Goal: Transaction & Acquisition: Register for event/course

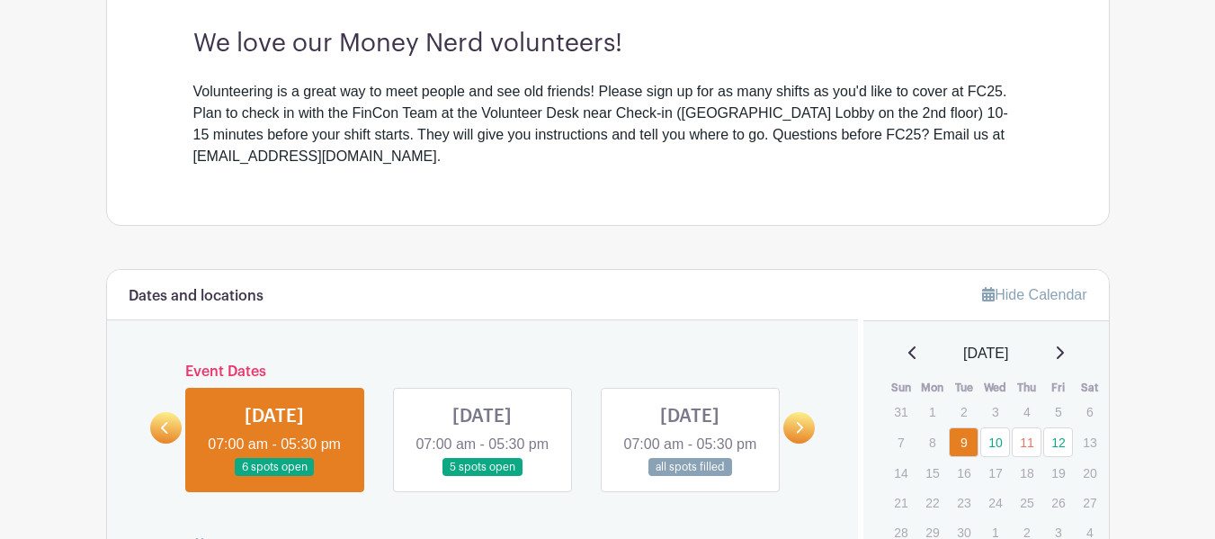
scroll to position [540, 0]
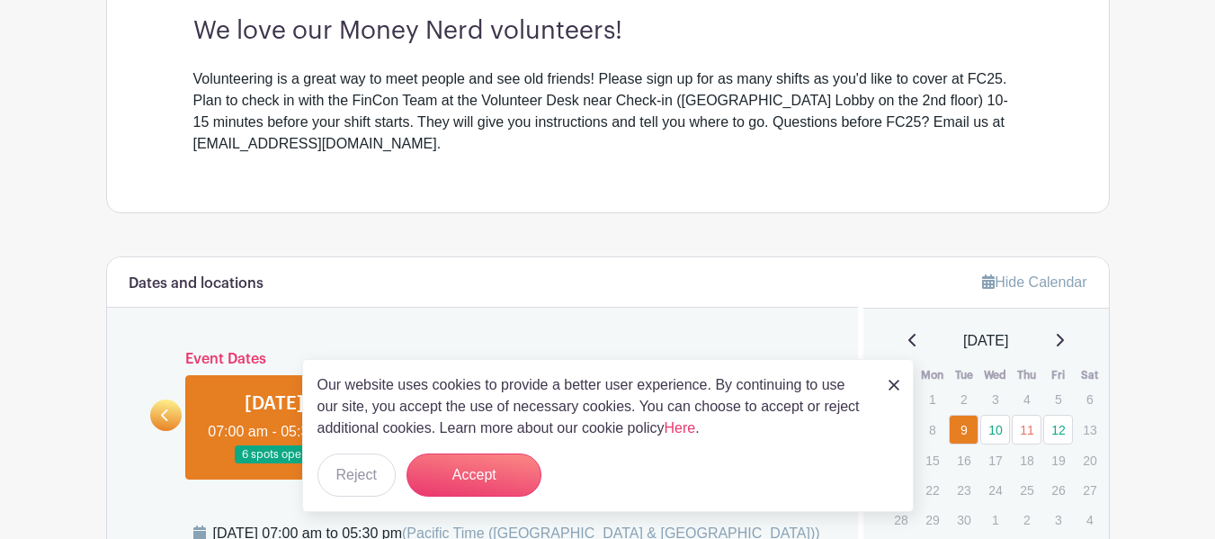
click at [639, 273] on div "Dates and locations" at bounding box center [483, 282] width 752 height 50
click at [487, 471] on button "Accept" at bounding box center [474, 474] width 135 height 43
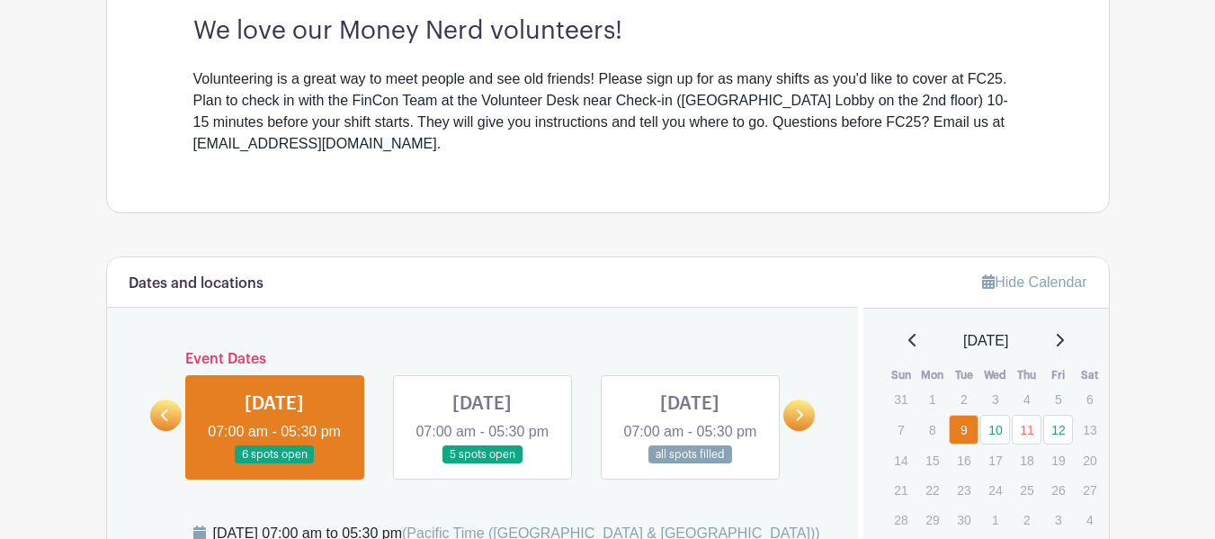
scroll to position [630, 0]
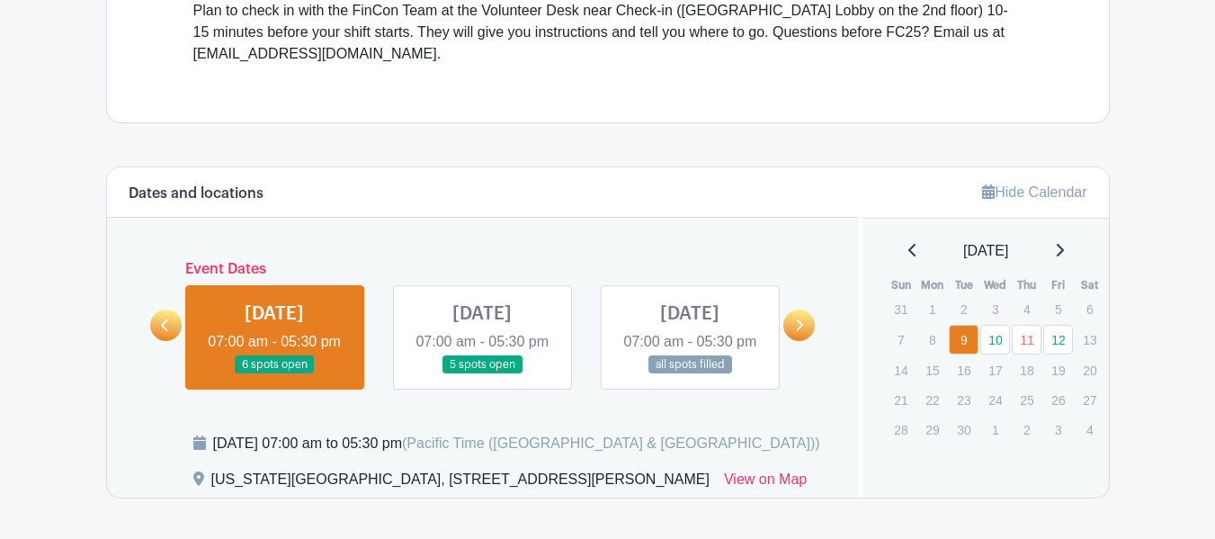
click at [482, 374] on link at bounding box center [482, 374] width 0 height 0
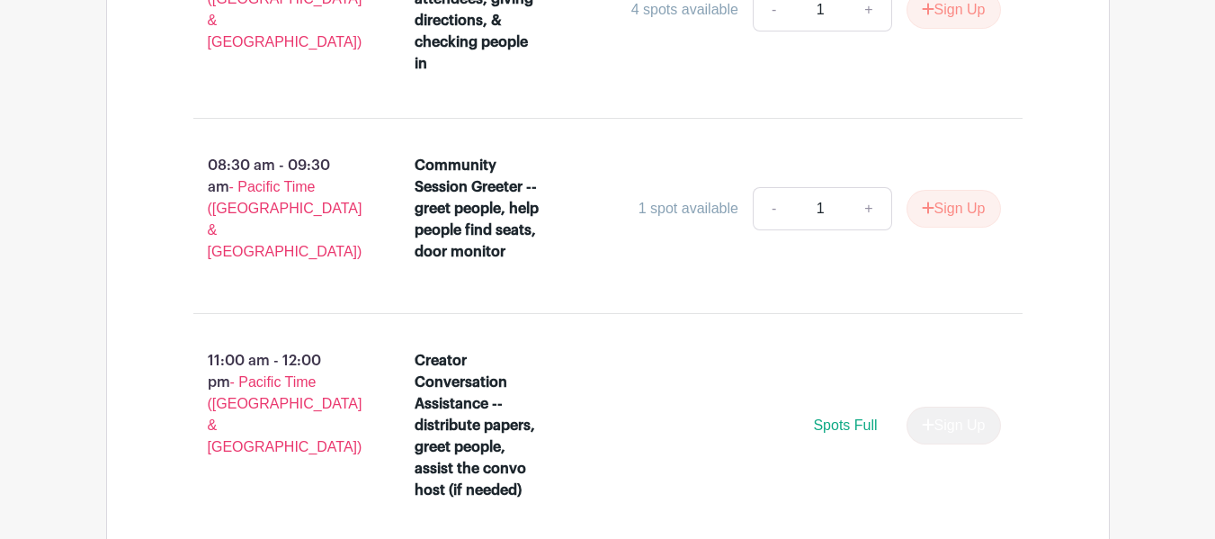
scroll to position [1557, 0]
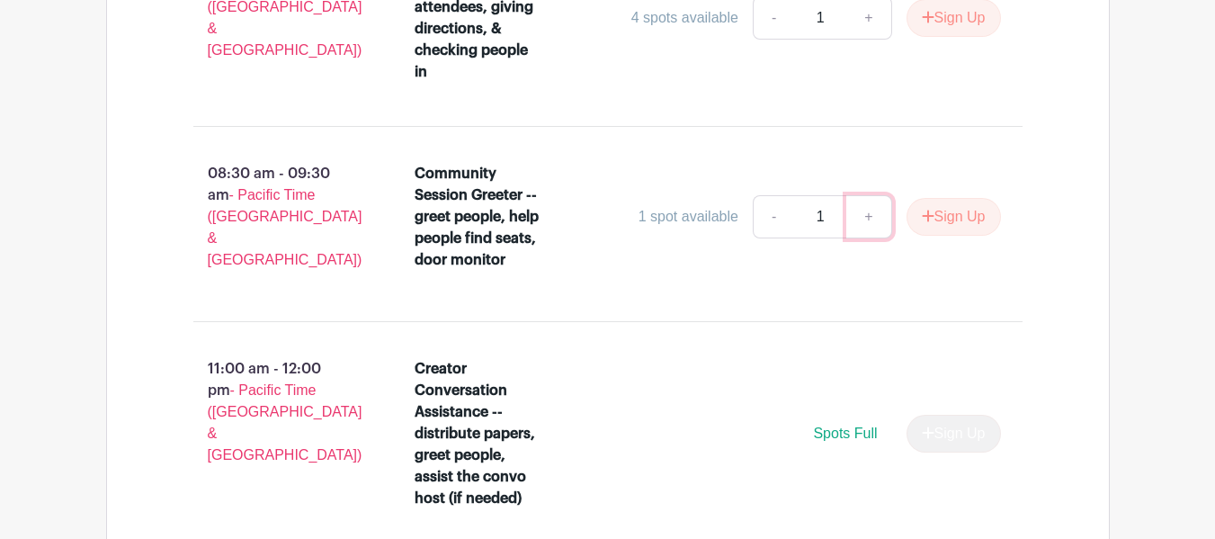
click at [868, 238] on link "+" at bounding box center [868, 216] width 45 height 43
click at [835, 307] on div "08:30 am - 09:30 am - Pacific Time ([GEOGRAPHIC_DATA] & [GEOGRAPHIC_DATA]) Comm…" at bounding box center [608, 224] width 916 height 166
click at [949, 236] on button "Sign Up" at bounding box center [954, 217] width 94 height 38
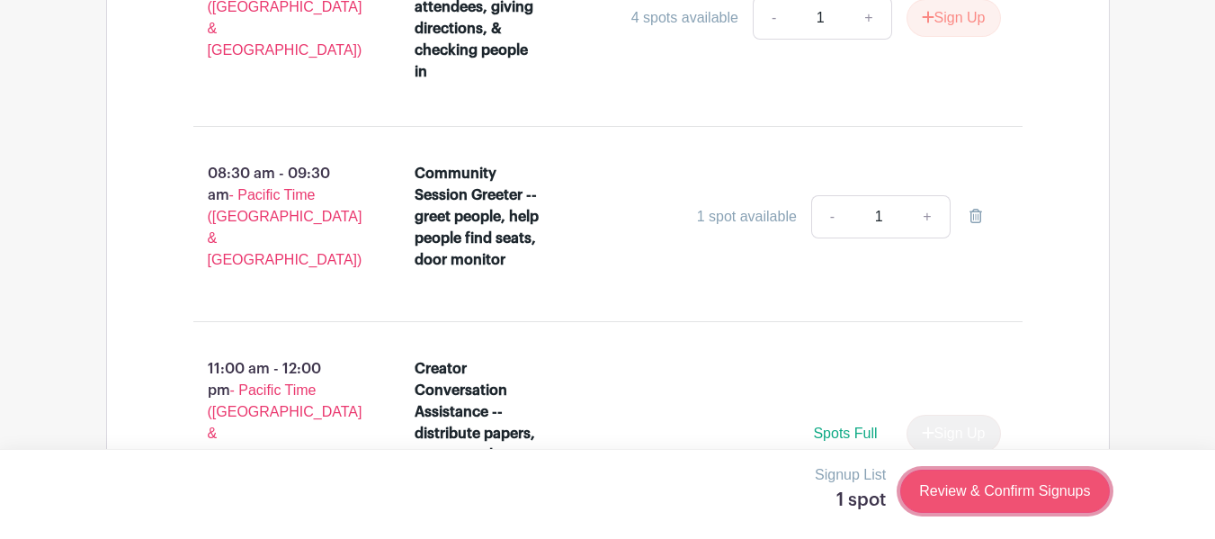
click at [992, 483] on link "Review & Confirm Signups" at bounding box center [1004, 491] width 209 height 43
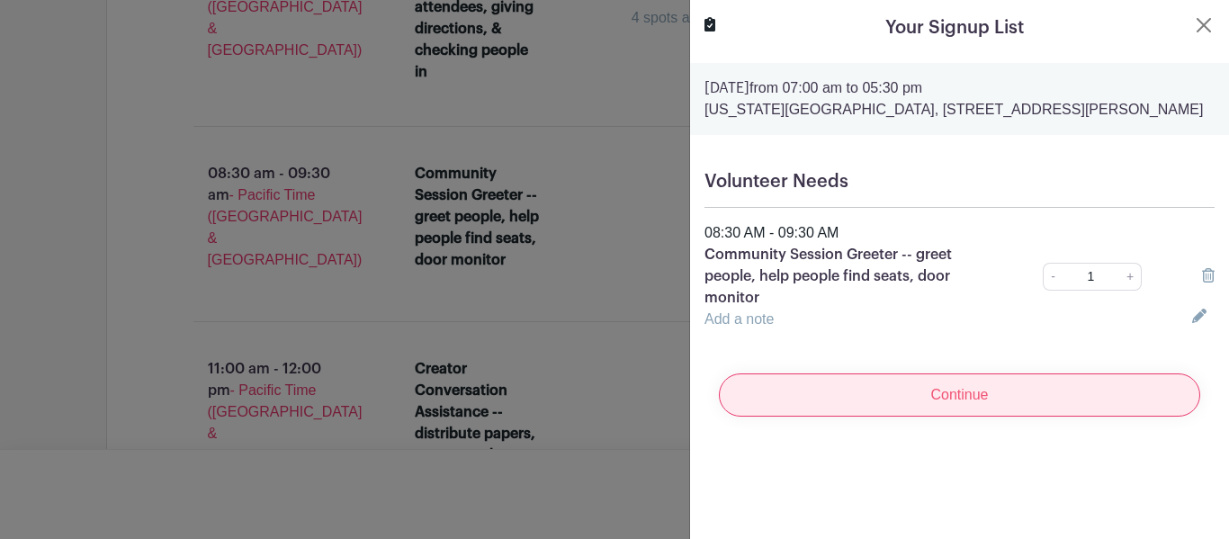
click at [993, 416] on input "Continue" at bounding box center [959, 394] width 481 height 43
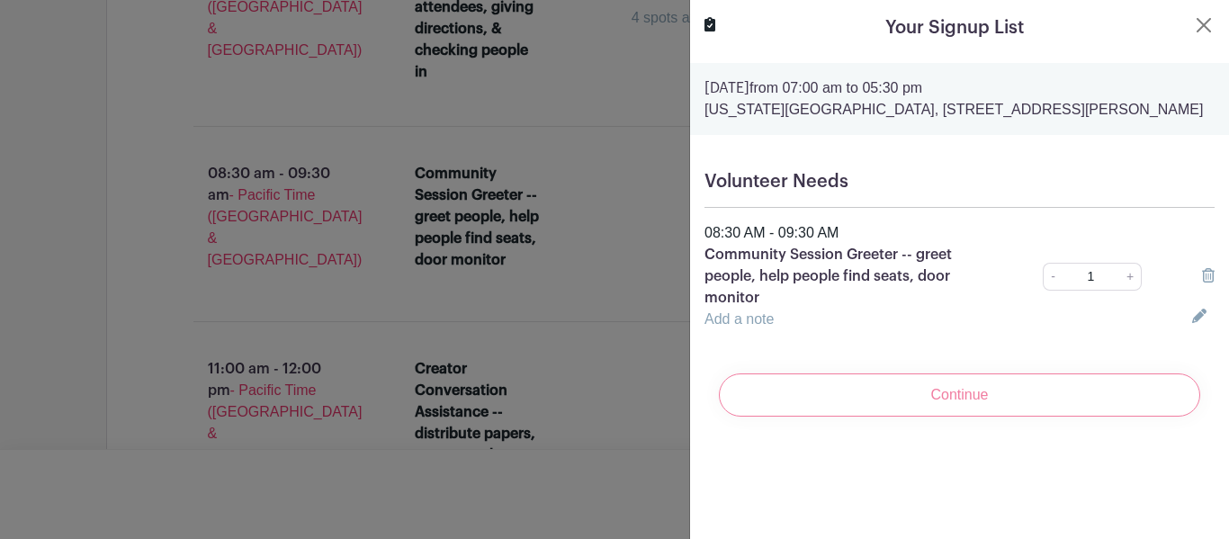
click at [945, 412] on div "Continue" at bounding box center [959, 395] width 510 height 72
click at [984, 215] on div "Volunteer Needs 08:30 AM - 09:30 AM Community Session Greeter -- greet people, …" at bounding box center [959, 251] width 539 height 188
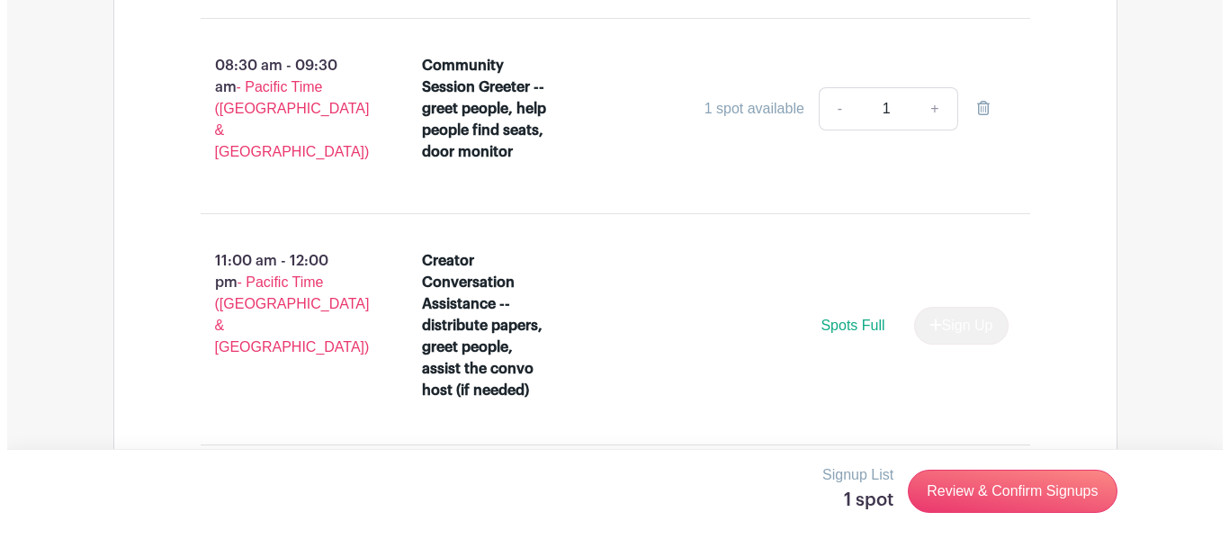
scroll to position [1827, 0]
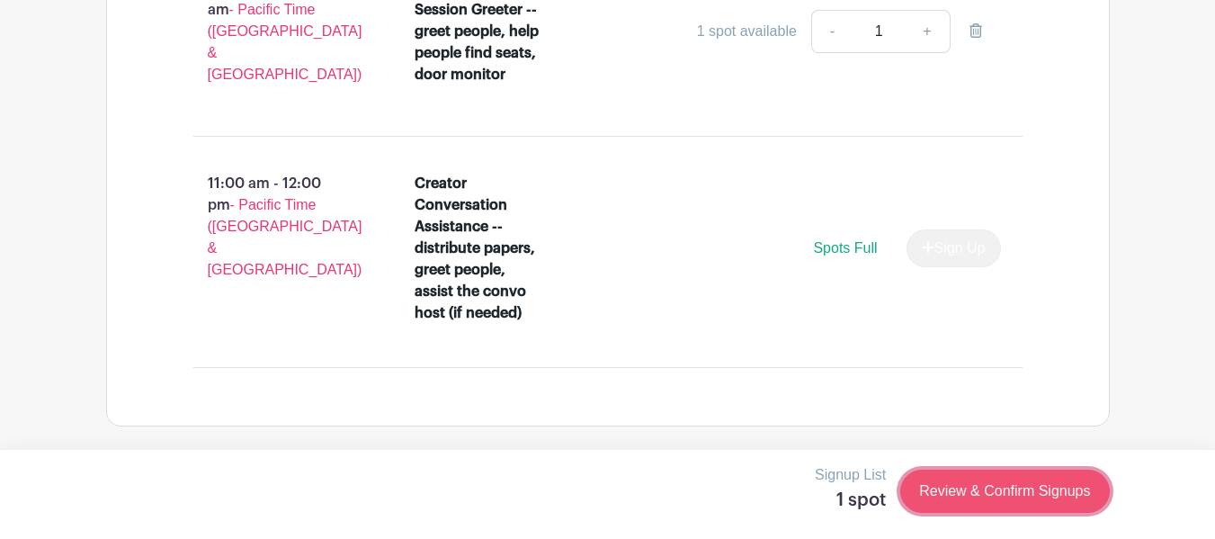
click at [978, 488] on link "Review & Confirm Signups" at bounding box center [1004, 491] width 209 height 43
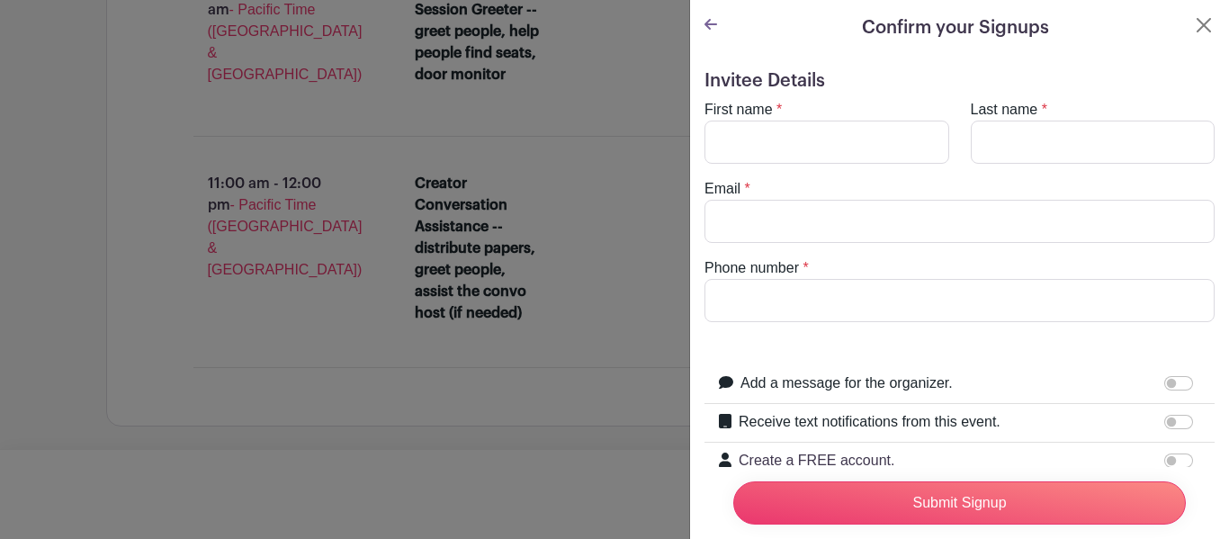
click at [855, 116] on div "First name *" at bounding box center [827, 131] width 266 height 65
click at [846, 136] on input "First name" at bounding box center [826, 142] width 245 height 43
type input "[PERSON_NAME]"
type input "[EMAIL_ADDRESS][DOMAIN_NAME]"
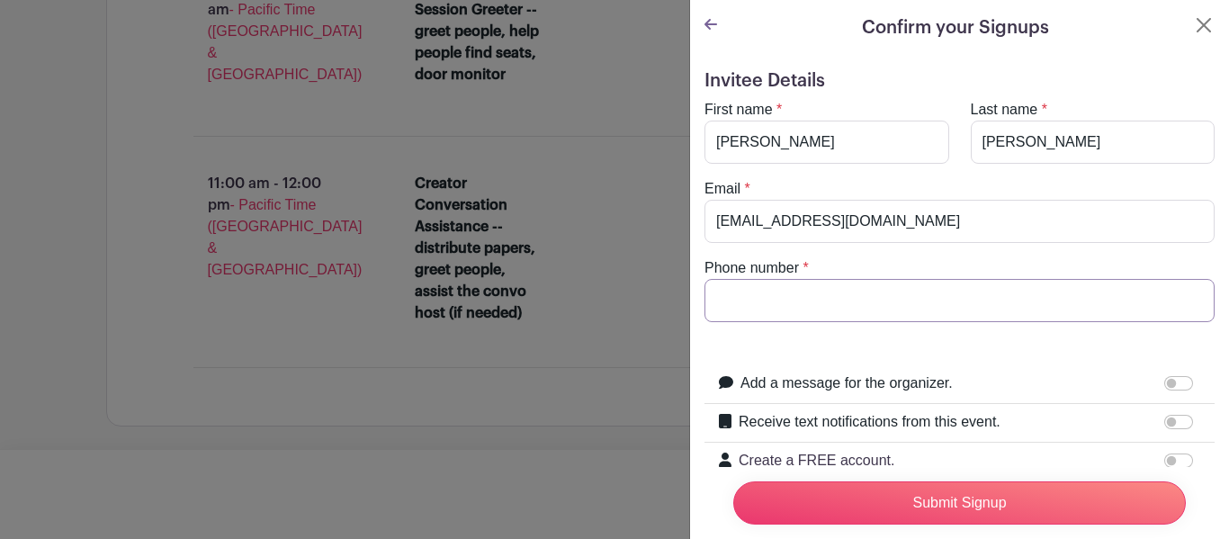
type input "6149298208"
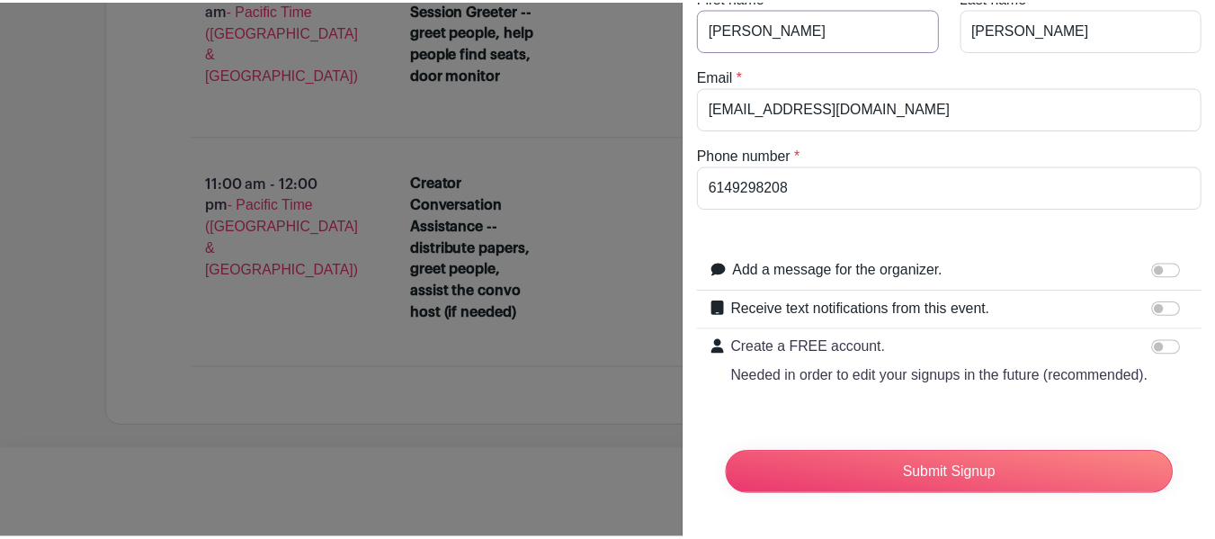
scroll to position [148, 0]
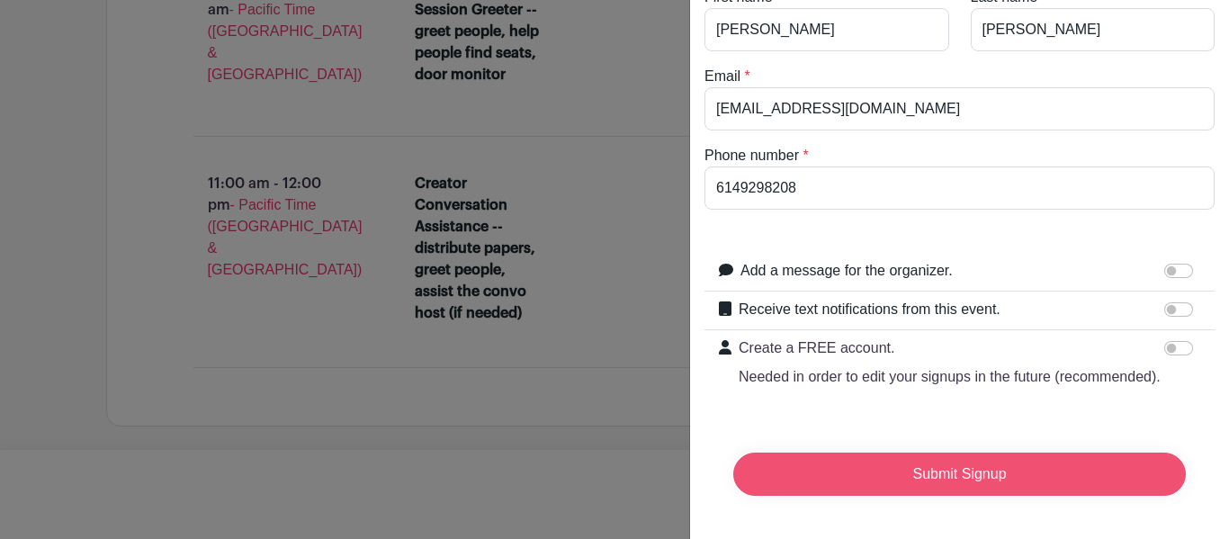
click at [964, 457] on input "Submit Signup" at bounding box center [959, 473] width 452 height 43
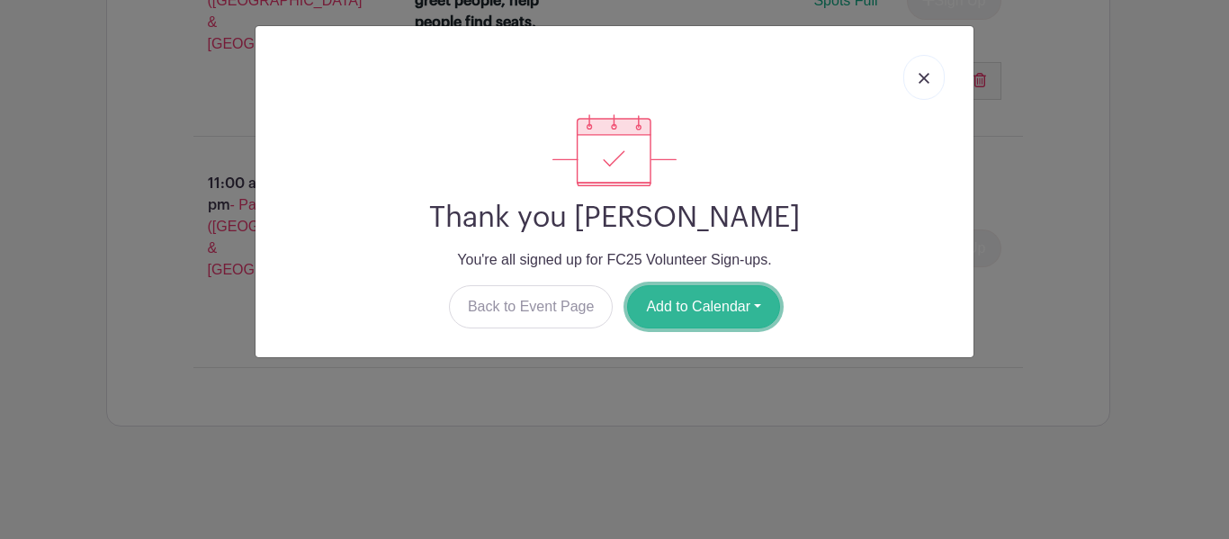
click at [727, 302] on button "Add to Calendar" at bounding box center [703, 306] width 153 height 43
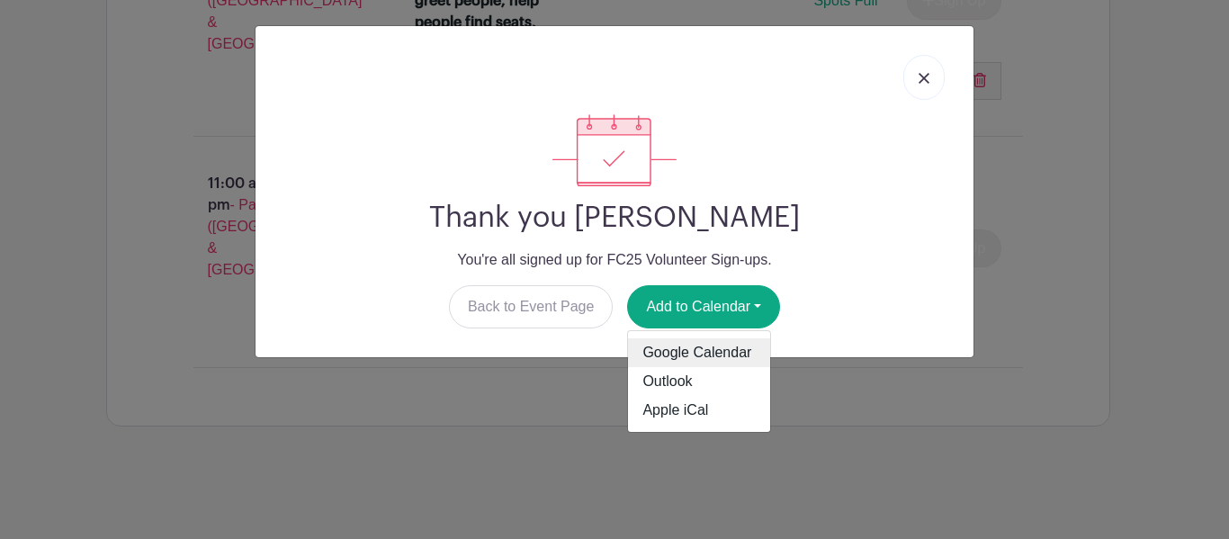
click at [710, 344] on link "Google Calendar" at bounding box center [699, 352] width 142 height 29
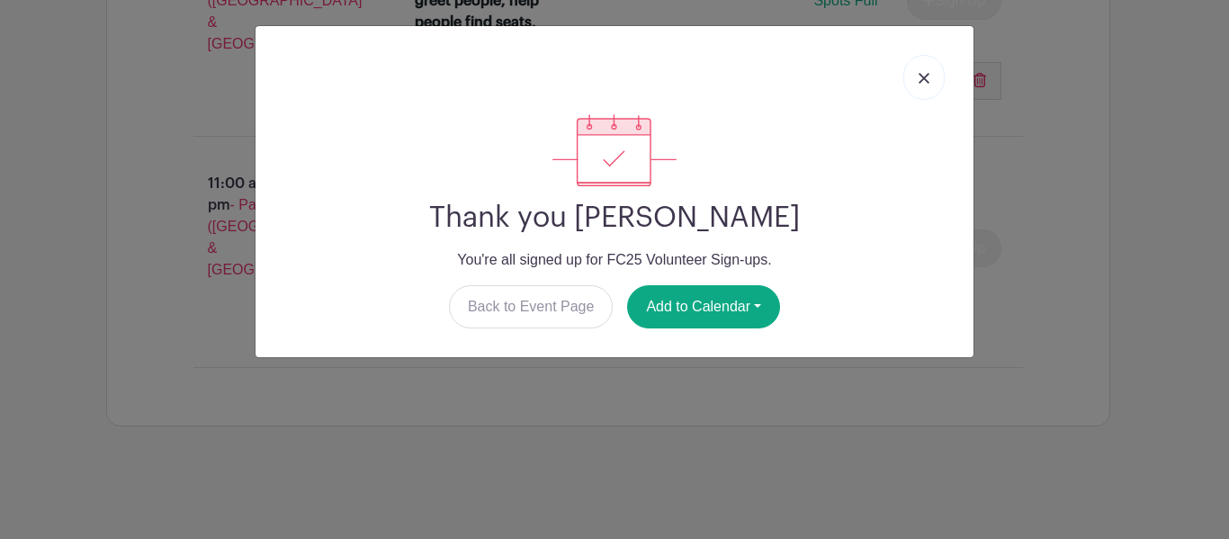
click at [916, 71] on link at bounding box center [923, 77] width 41 height 45
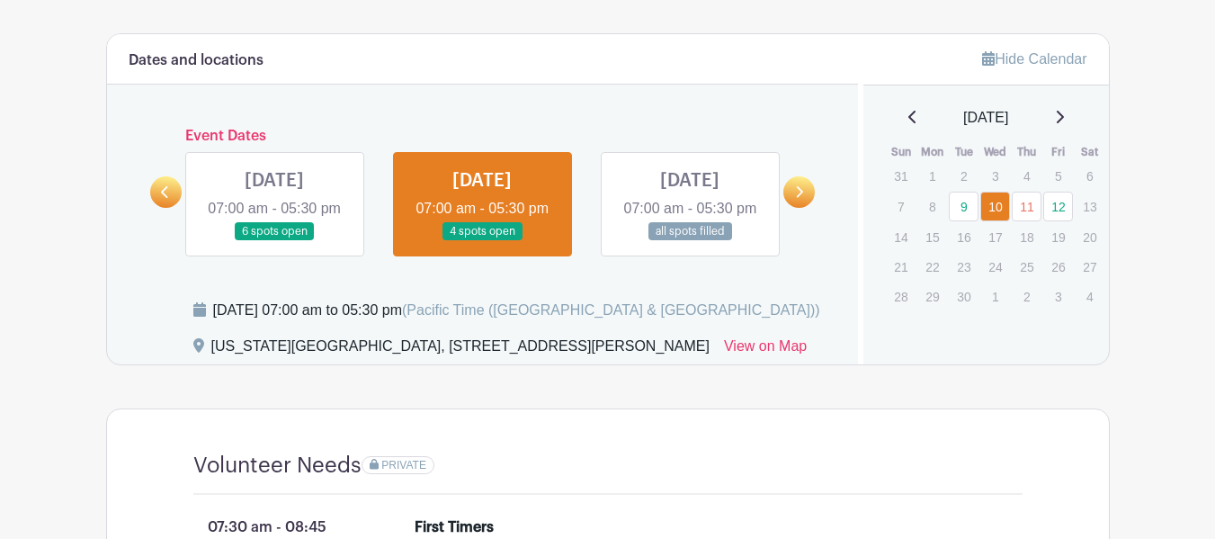
scroll to position [748, 0]
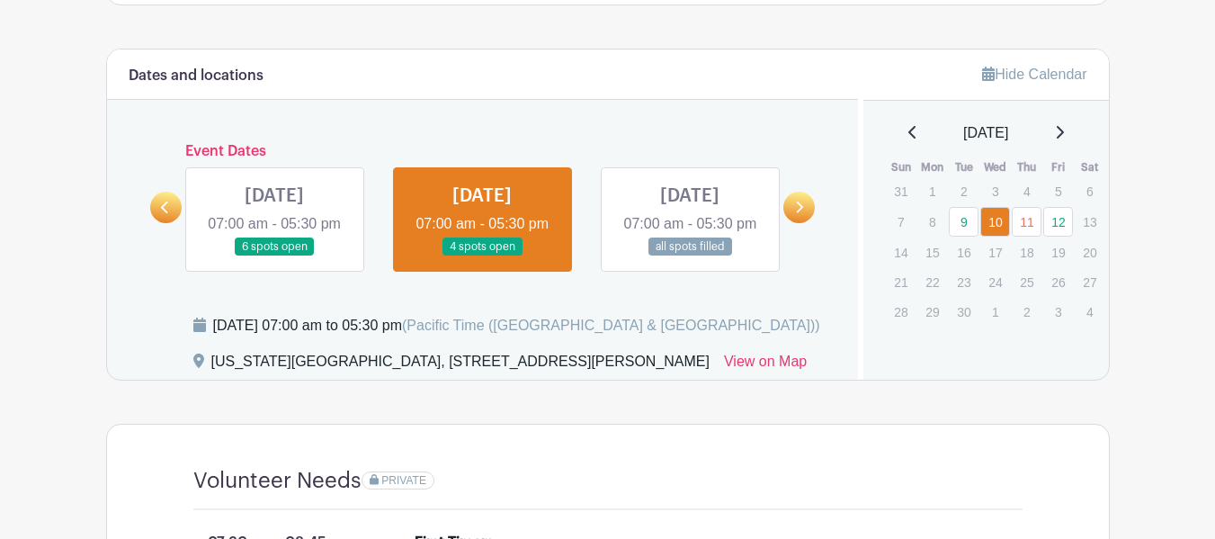
click at [809, 211] on link at bounding box center [799, 207] width 31 height 31
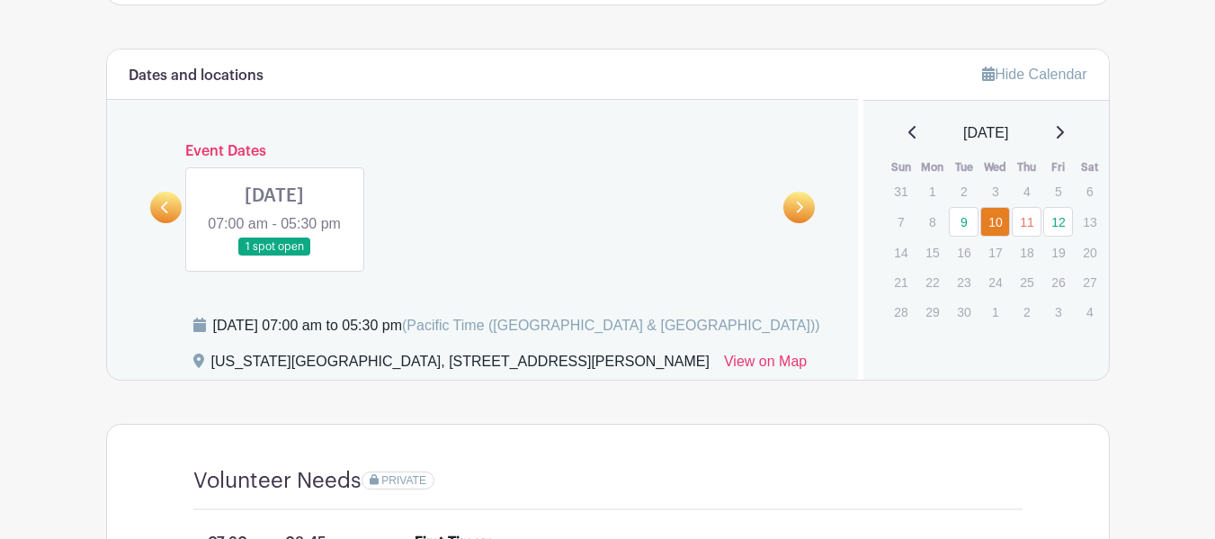
click at [274, 256] on link at bounding box center [274, 256] width 0 height 0
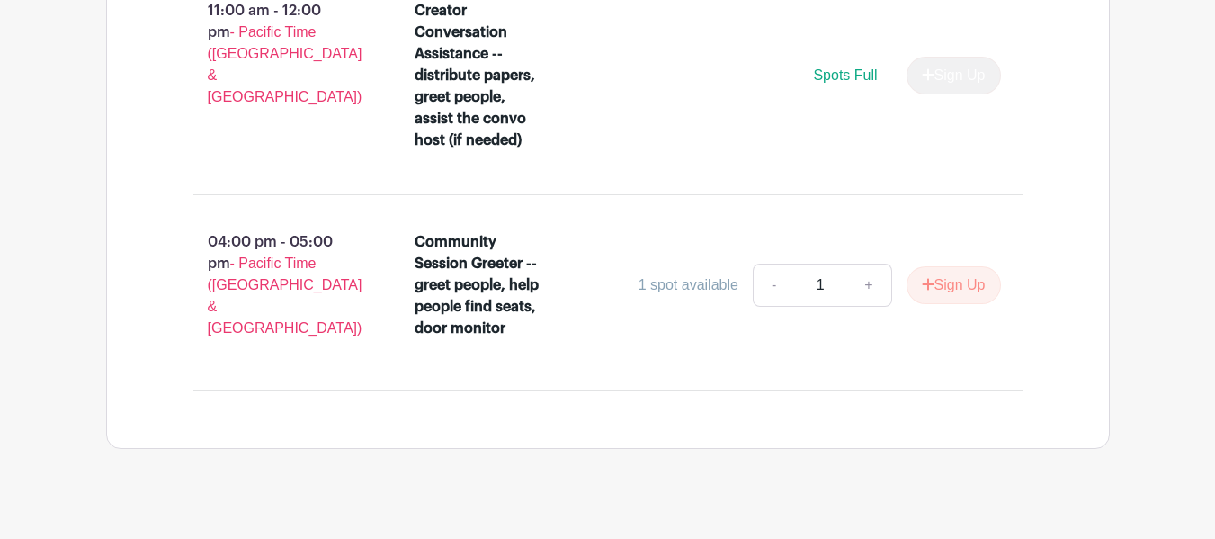
scroll to position [1479, 0]
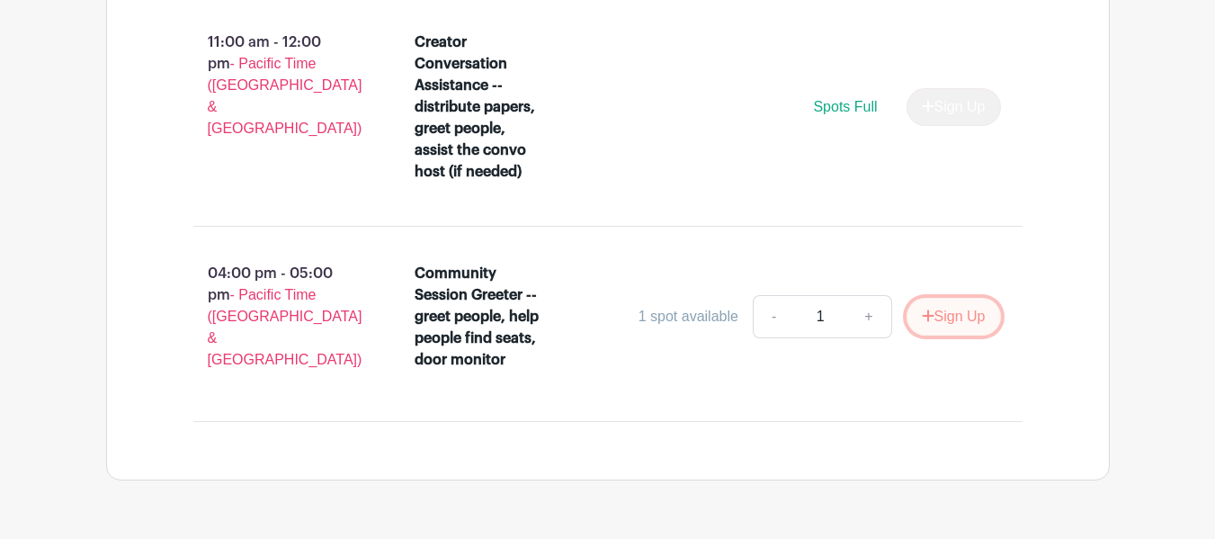
click at [933, 336] on button "Sign Up" at bounding box center [954, 317] width 94 height 38
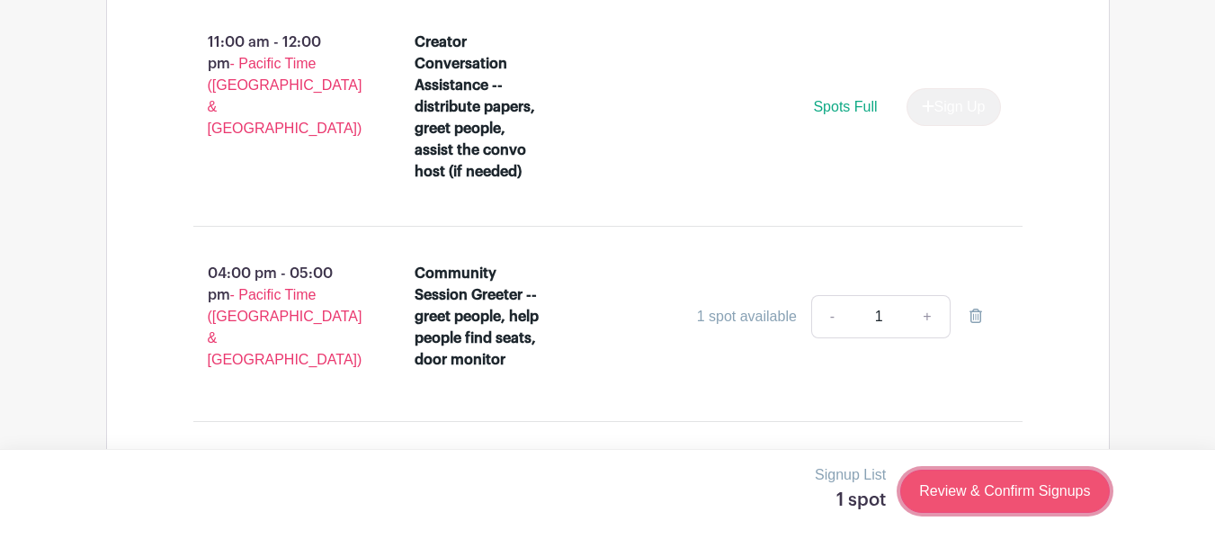
click at [977, 497] on link "Review & Confirm Signups" at bounding box center [1004, 491] width 209 height 43
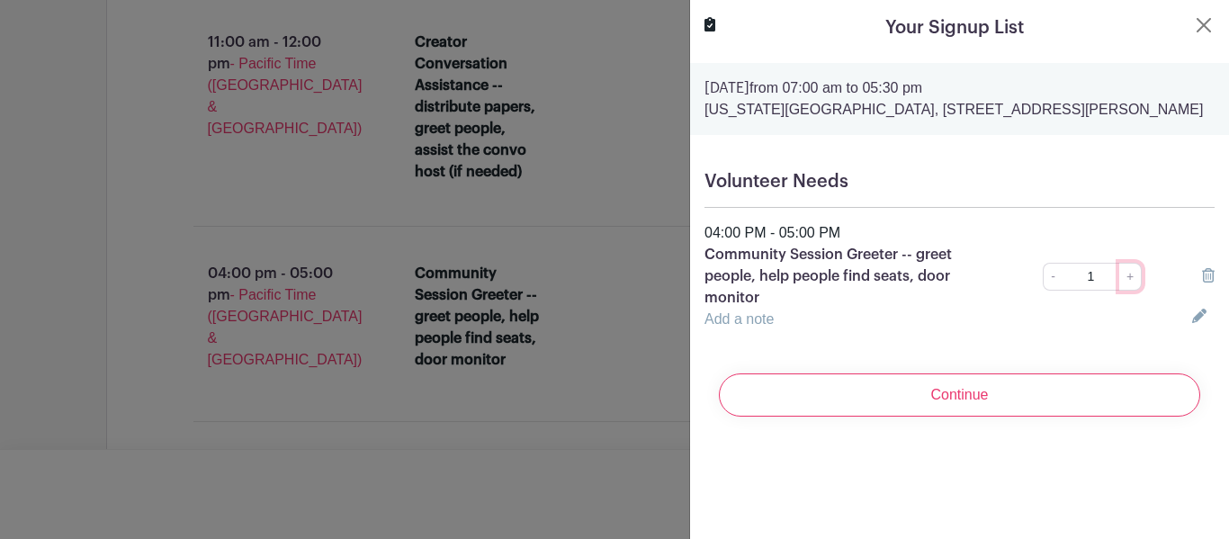
click at [1119, 291] on link "+" at bounding box center [1130, 277] width 22 height 28
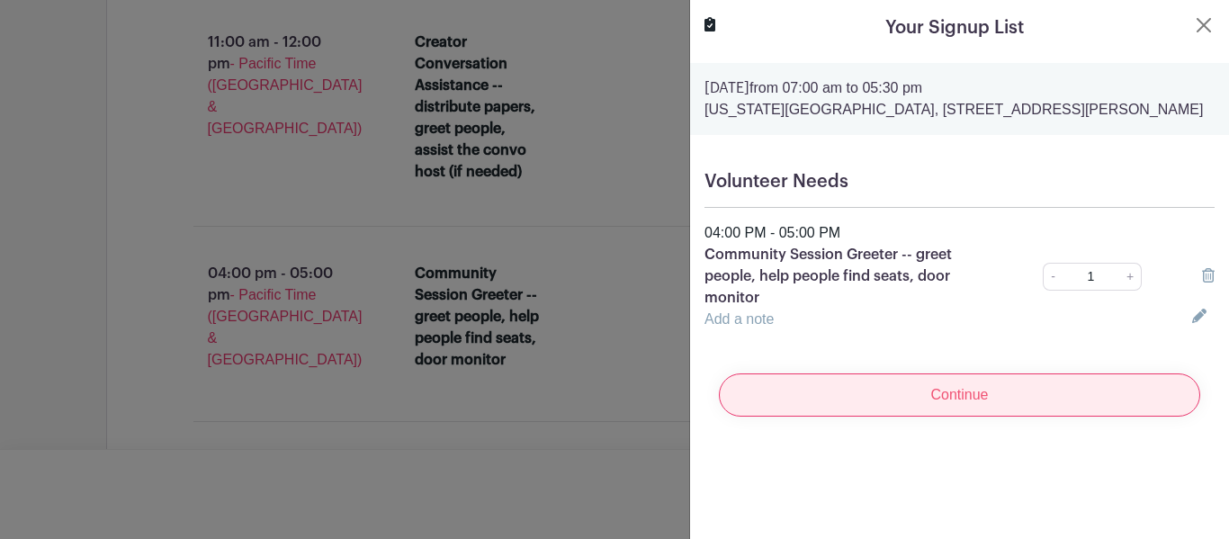
click at [1059, 416] on input "Continue" at bounding box center [959, 394] width 481 height 43
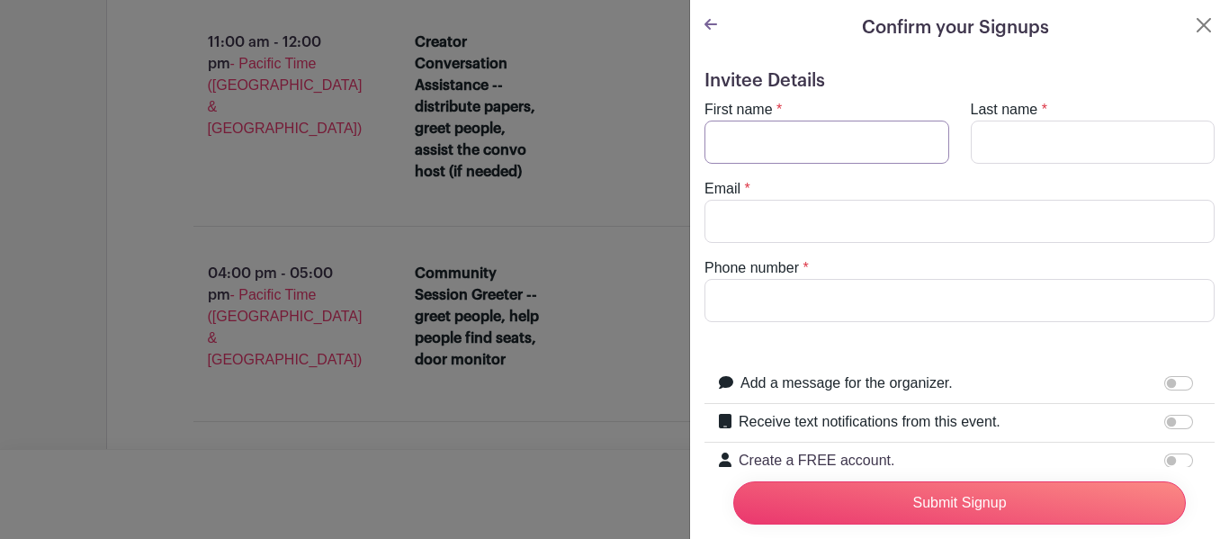
click at [863, 155] on input "First name" at bounding box center [826, 142] width 245 height 43
type input "[PERSON_NAME]"
type input "[EMAIL_ADDRESS][DOMAIN_NAME]"
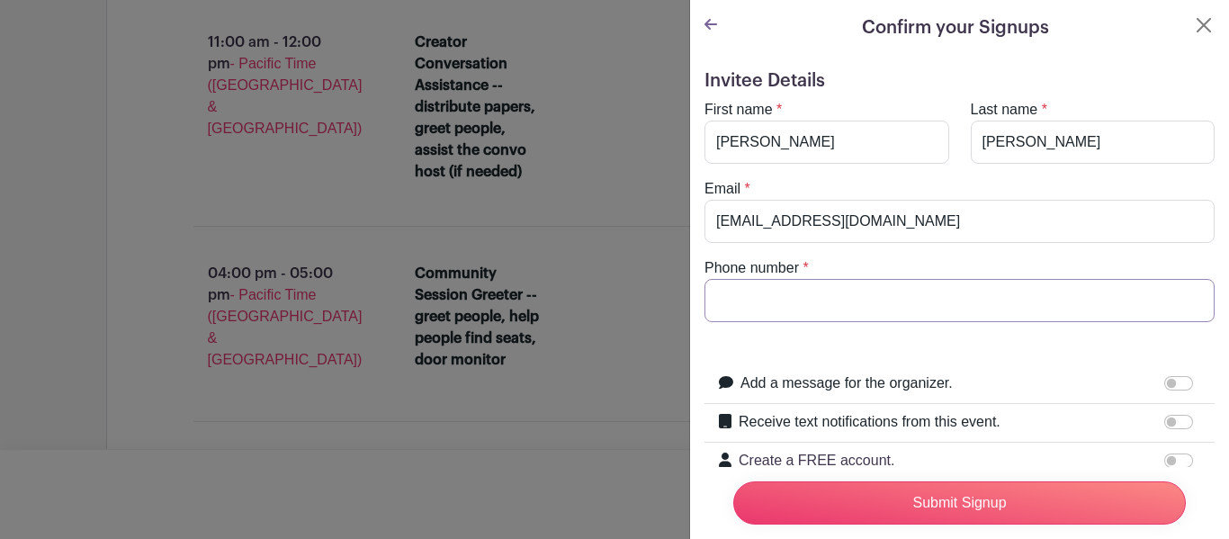
type input "6149298208"
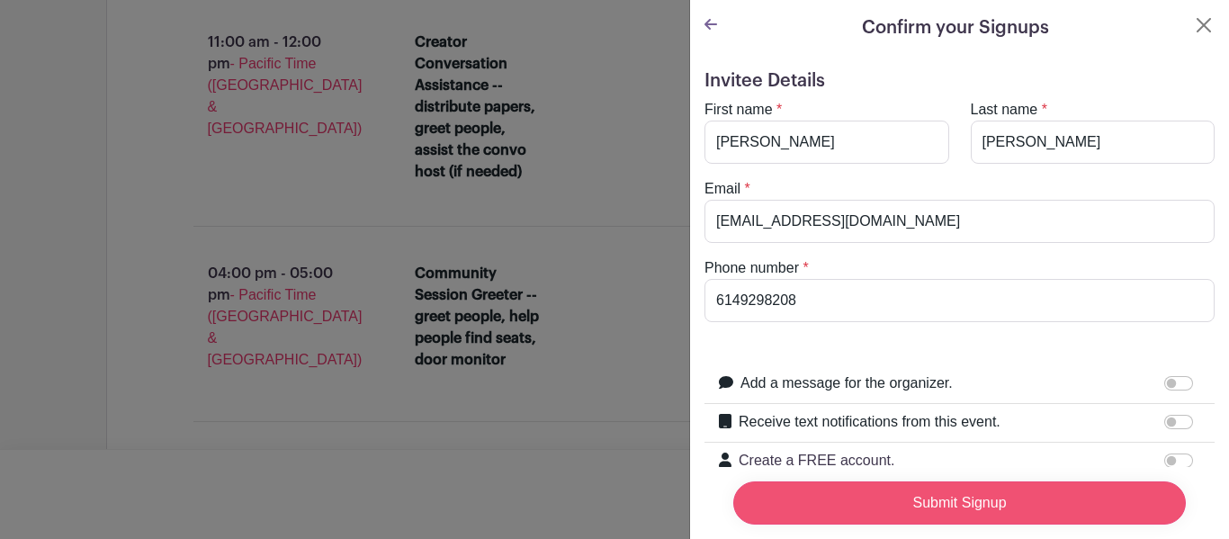
click at [949, 483] on input "Submit Signup" at bounding box center [959, 502] width 452 height 43
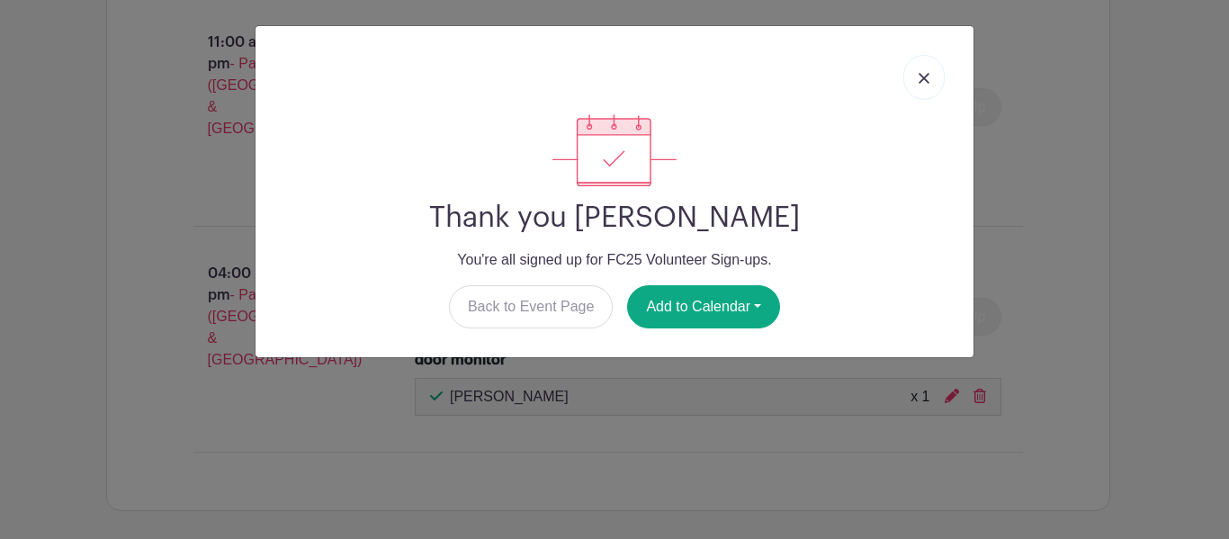
click at [923, 70] on link at bounding box center [923, 77] width 41 height 45
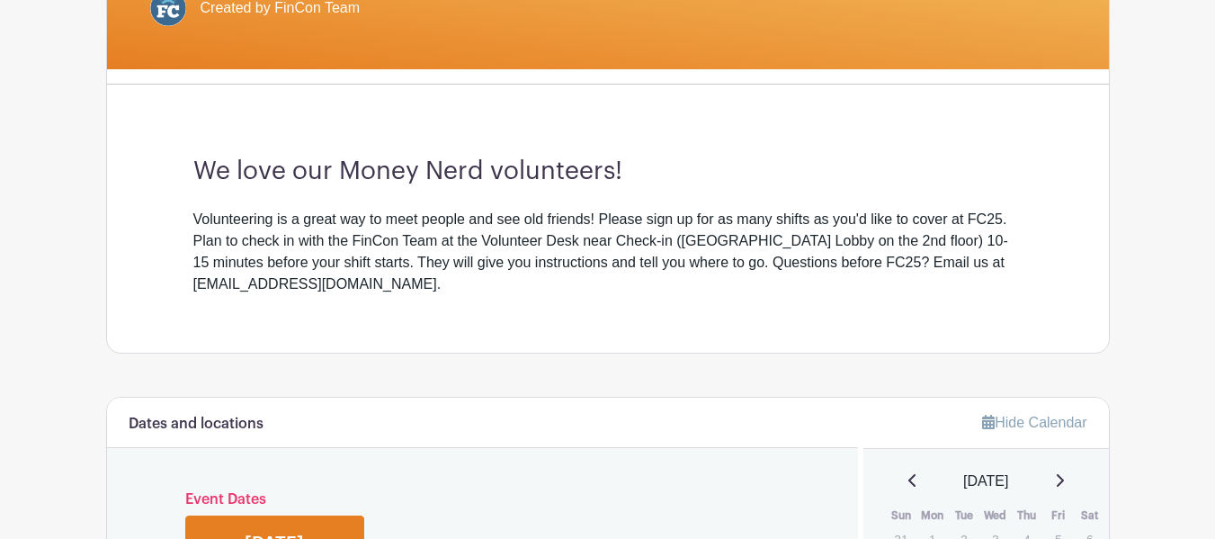
scroll to position [669, 0]
